Goal: Information Seeking & Learning: Learn about a topic

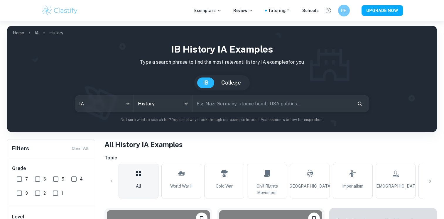
scroll to position [2039, 0]
